Goal: Task Accomplishment & Management: Manage account settings

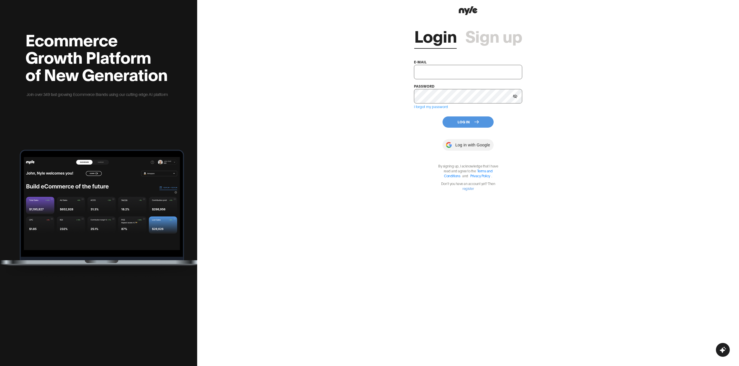
click at [427, 73] on input "text" at bounding box center [468, 72] width 108 height 14
type input "[EMAIL_ADDRESS][PERSON_NAME]"
click at [464, 119] on button "Log In" at bounding box center [467, 122] width 51 height 11
